Goal: Task Accomplishment & Management: Use online tool/utility

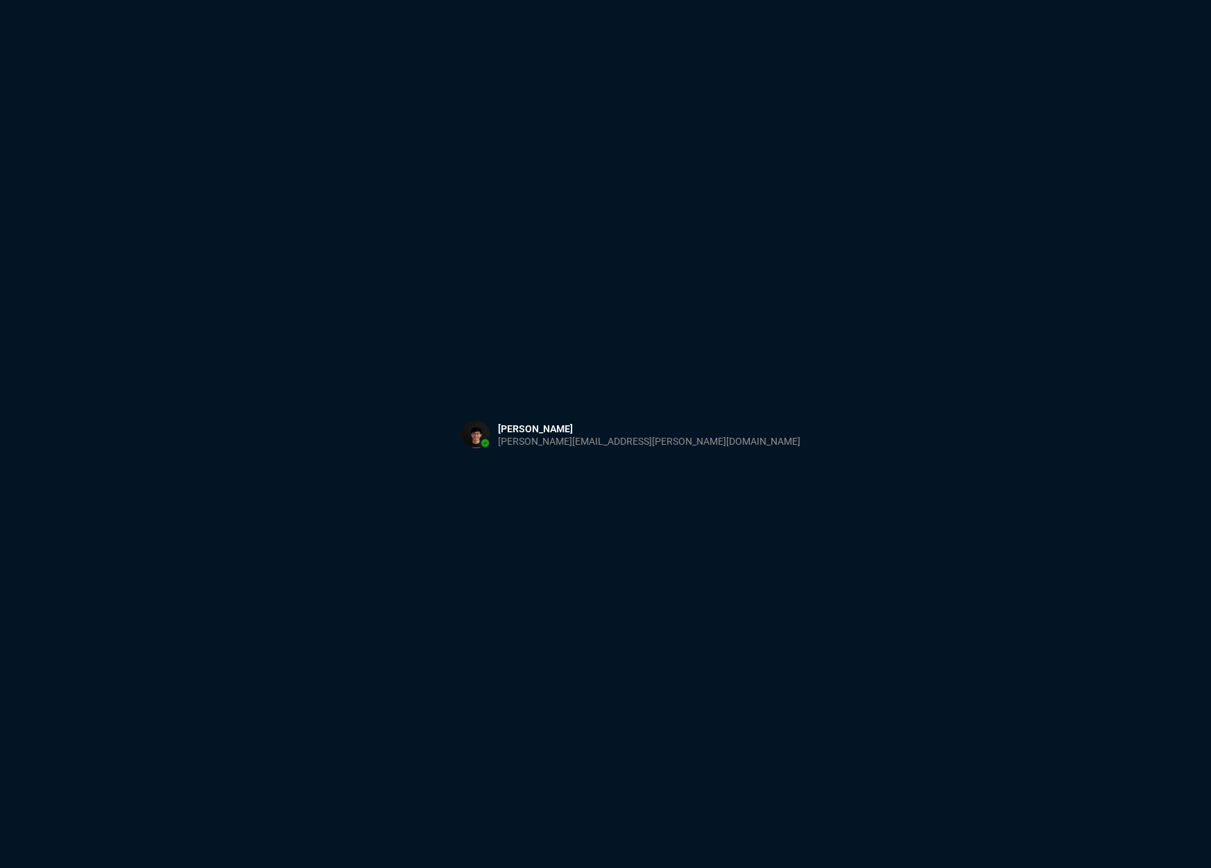
click at [497, 166] on div "Sign in with Microsoft" at bounding box center [605, 434] width 1211 height 868
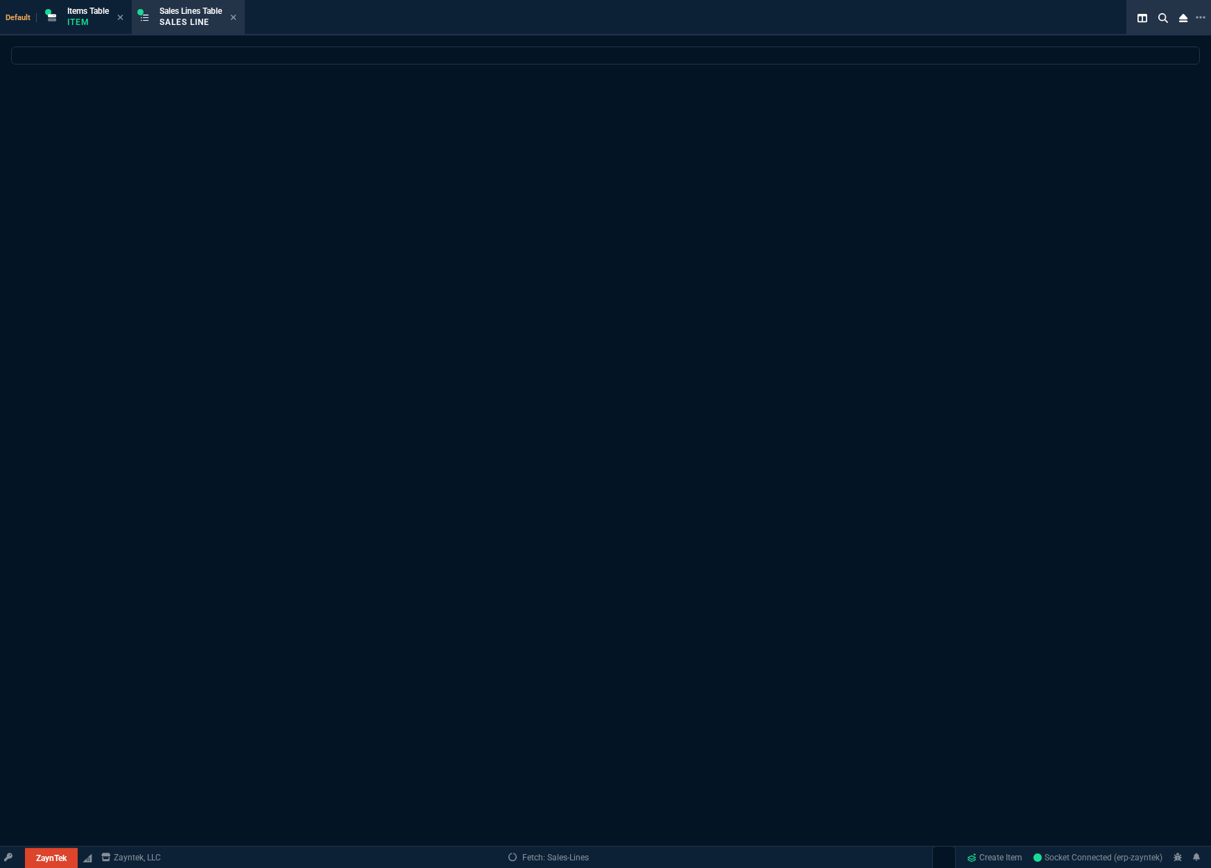
select select
